Goal: Transaction & Acquisition: Subscribe to service/newsletter

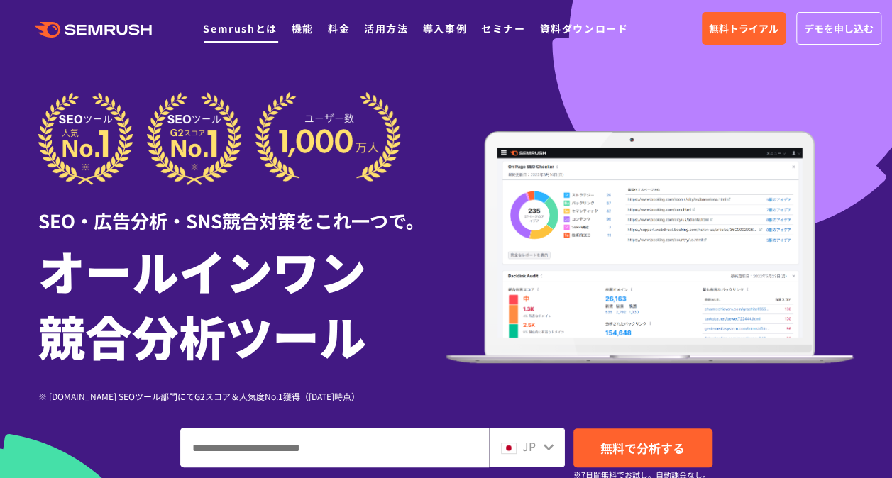
click at [236, 32] on link "Semrushとは" at bounding box center [240, 28] width 74 height 14
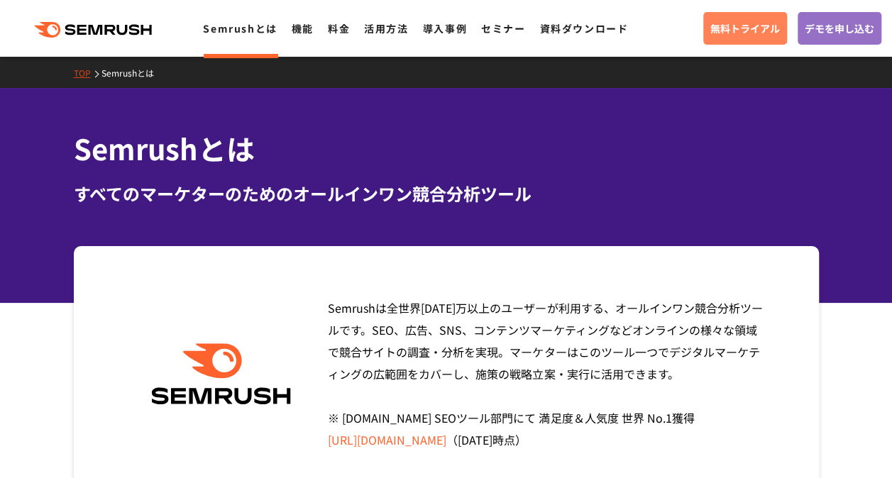
click at [734, 24] on span "無料トライアル" at bounding box center [745, 29] width 70 height 16
click at [338, 37] on li "料金" at bounding box center [339, 28] width 22 height 18
click at [338, 27] on link "料金" at bounding box center [339, 28] width 22 height 14
